Goal: Find specific page/section: Find specific page/section

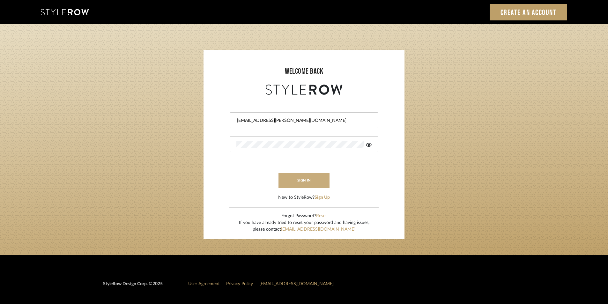
click at [298, 179] on button "sign in" at bounding box center [304, 180] width 51 height 15
drag, startPoint x: 317, startPoint y: 121, endPoint x: 222, endPoint y: 121, distance: 94.8
click at [222, 121] on form "Shagarey@mancini-design.com Authorization failed. Invalid user or password. sig…" at bounding box center [304, 148] width 188 height 105
paste input "tylerowproducts"
click at [239, 121] on input "Stylerowproducts@mancini-design.com" at bounding box center [303, 120] width 134 height 6
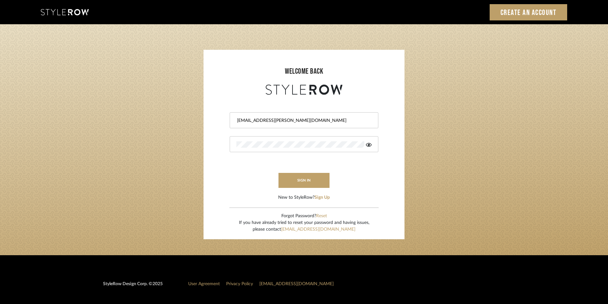
click at [220, 146] on form "stylerowproducts@mancini-design.com sign in New to StyleRow? Sign Up" at bounding box center [304, 148] width 188 height 105
click at [246, 161] on form "stylerowproducts@mancini-design.com sign in New to StyleRow? Sign Up" at bounding box center [304, 148] width 188 height 105
click at [292, 182] on button "sign in" at bounding box center [304, 180] width 51 height 15
drag, startPoint x: 320, startPoint y: 125, endPoint x: 237, endPoint y: 122, distance: 83.4
click at [237, 122] on div "stylerowproducts@mancini-design.com" at bounding box center [304, 120] width 149 height 16
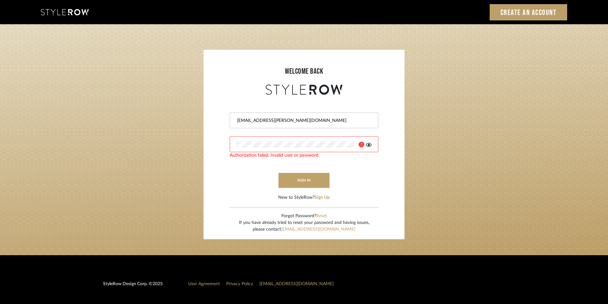
drag, startPoint x: 325, startPoint y: 117, endPoint x: 228, endPoint y: 116, distance: 97.3
click at [228, 116] on form "stylerowproducts@mancini-design.com Authorization failed. Invalid user or passw…" at bounding box center [304, 148] width 188 height 105
paste input "Stylerowprojects1"
type input "Stylerowprojects1@mancini-design.com"
click at [298, 175] on button "sign in" at bounding box center [304, 180] width 51 height 15
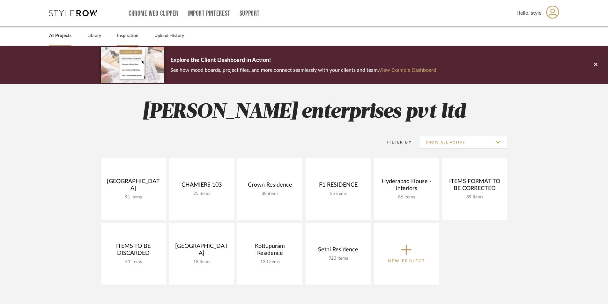
click at [123, 38] on link "Inspiration" at bounding box center [127, 36] width 21 height 9
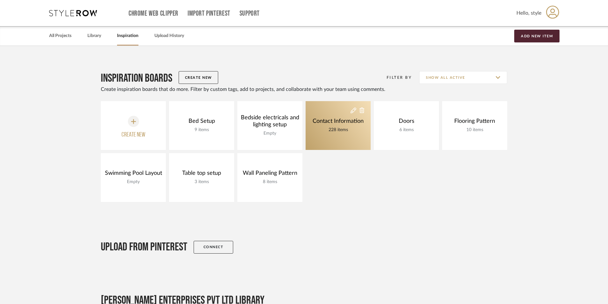
click at [335, 121] on div "Contact Information" at bounding box center [338, 121] width 54 height 7
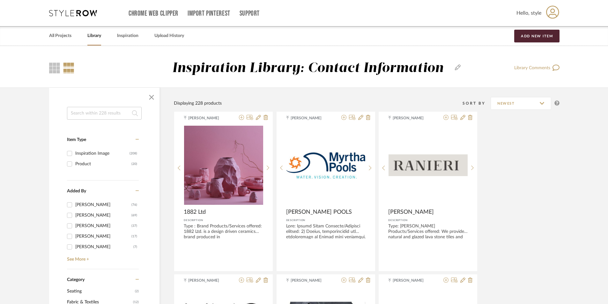
click at [98, 115] on input at bounding box center [104, 113] width 75 height 13
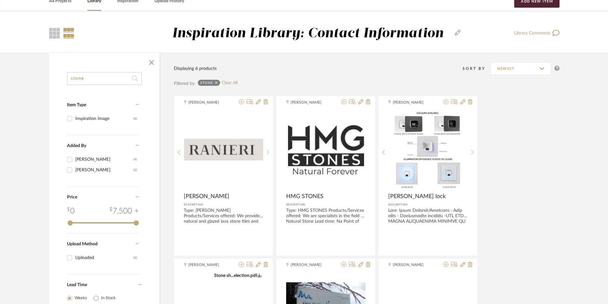
scroll to position [32, 0]
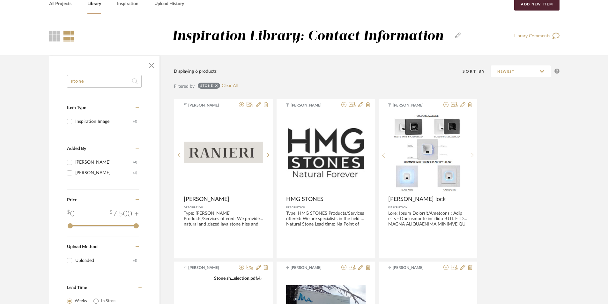
drag, startPoint x: 88, startPoint y: 82, endPoint x: 62, endPoint y: 77, distance: 26.7
click at [62, 77] on div "stone Item Type Inspiration Image (6) Added By [PERSON_NAME] (4) [PERSON_NAME] …" at bounding box center [104, 206] width 110 height 263
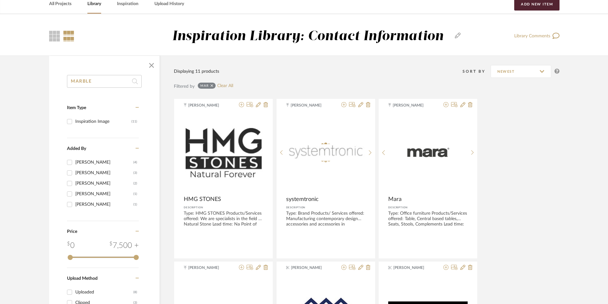
type input "MARBLE"
